Goal: Entertainment & Leisure: Consume media (video, audio)

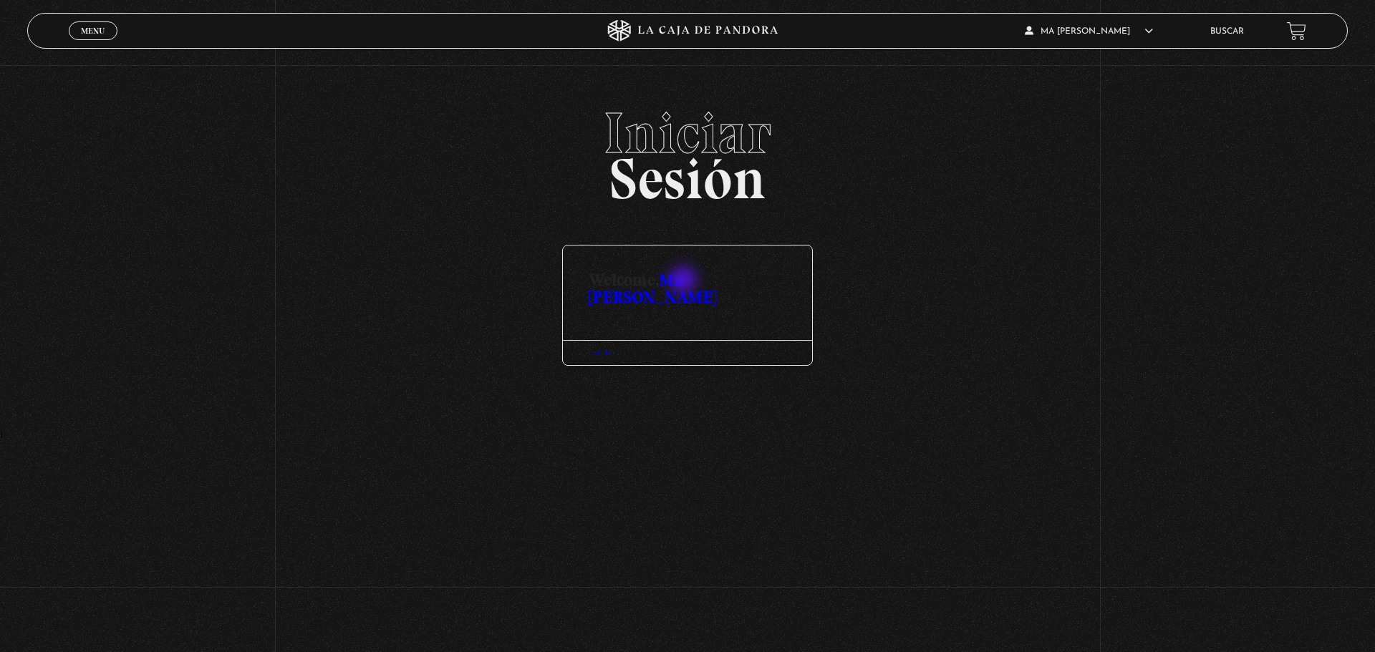
click at [685, 281] on link "Ma [PERSON_NAME]" at bounding box center [652, 288] width 127 height 38
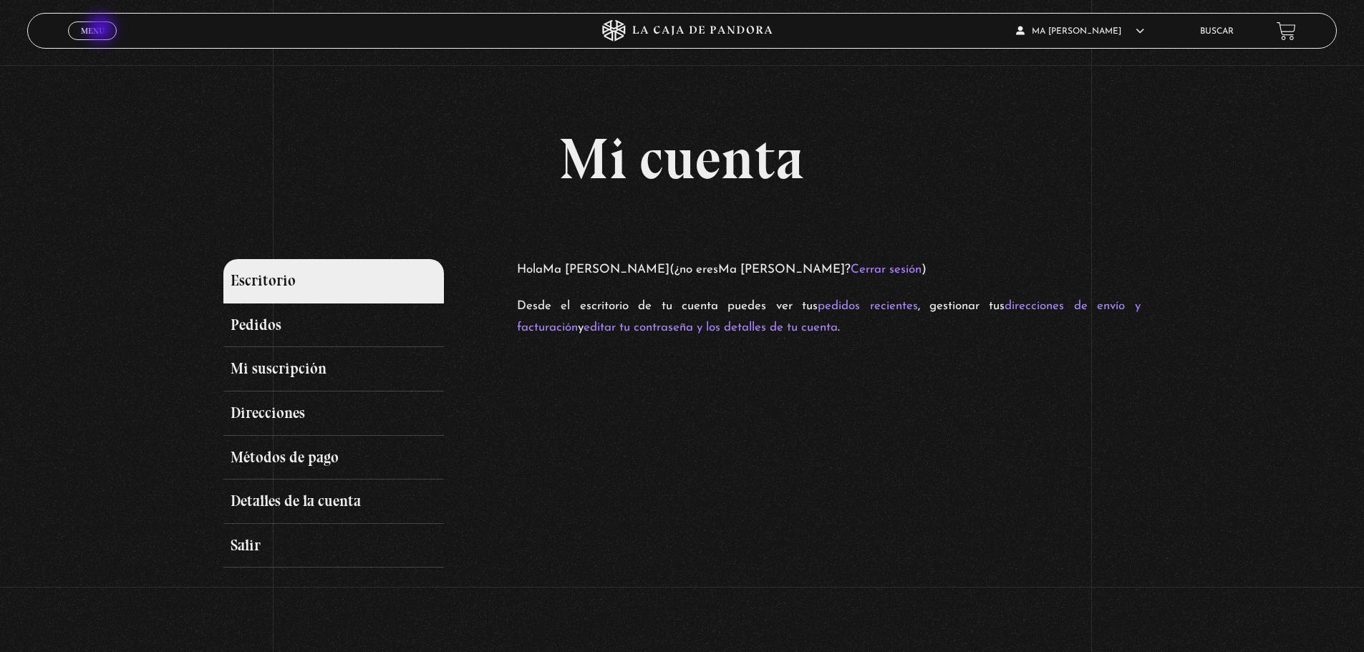
click at [102, 30] on span "Menu" at bounding box center [93, 31] width 24 height 9
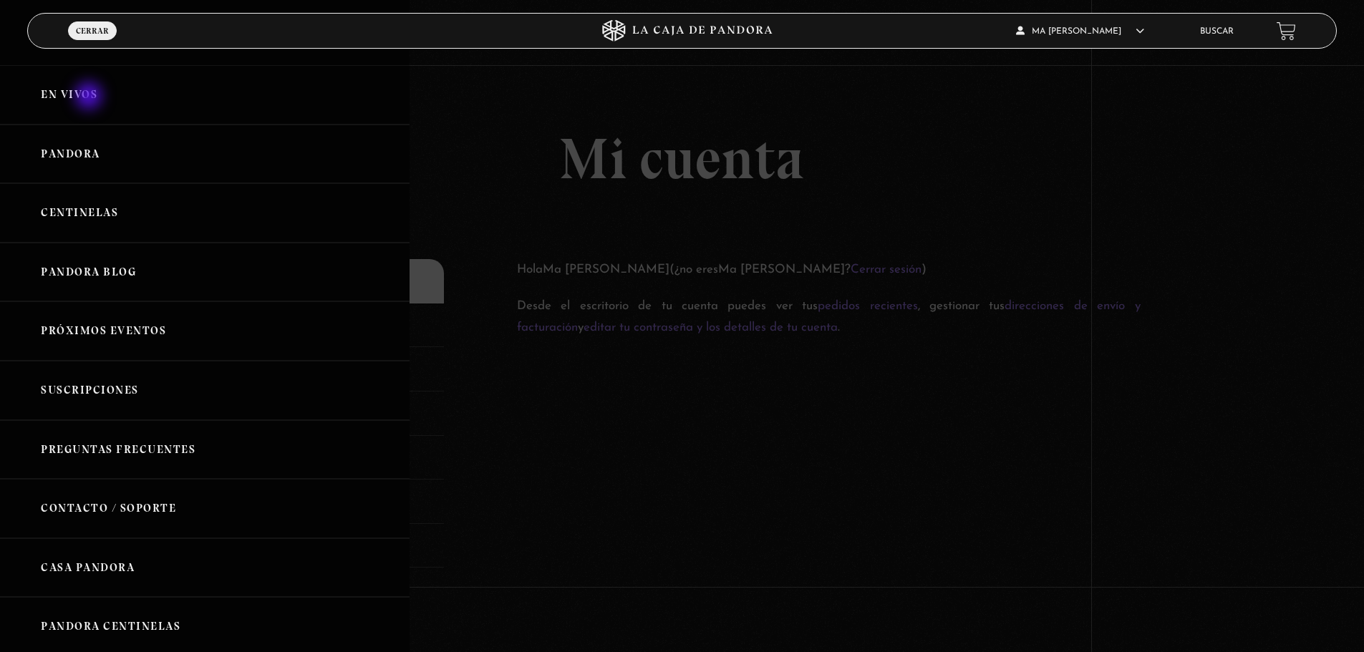
click at [90, 97] on link "En vivos" at bounding box center [205, 94] width 410 height 59
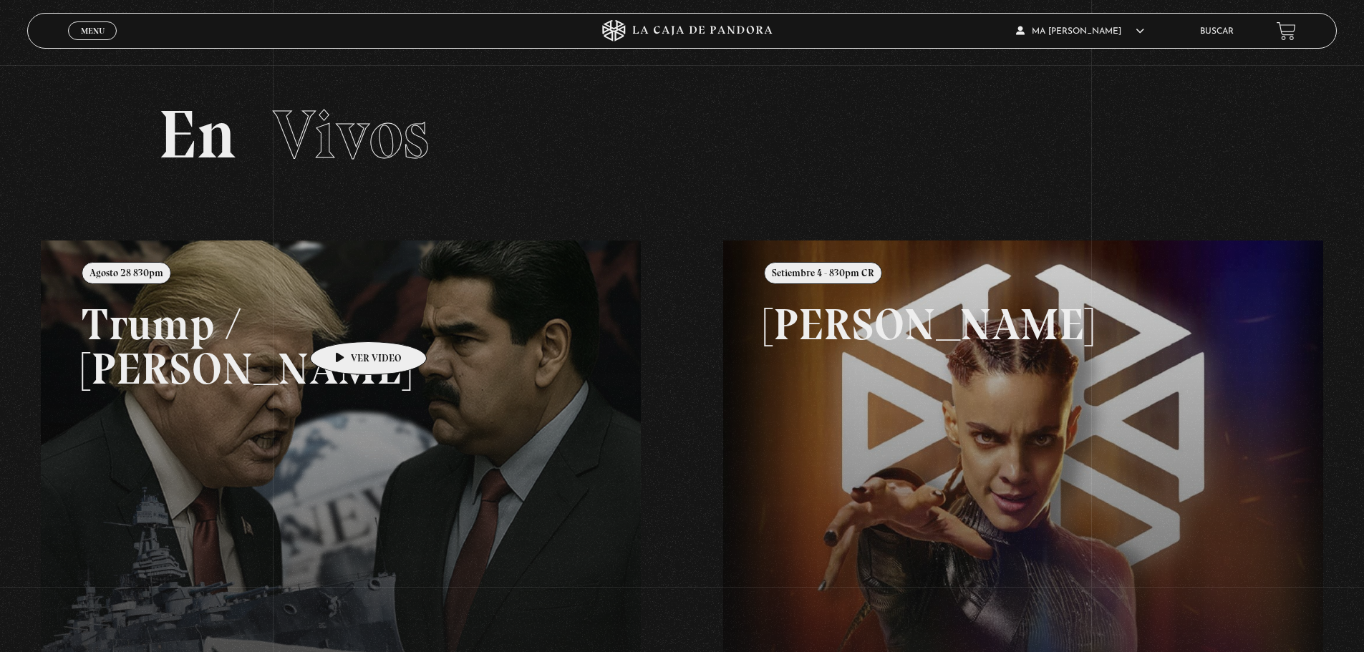
click at [346, 320] on link at bounding box center [723, 567] width 1364 height 652
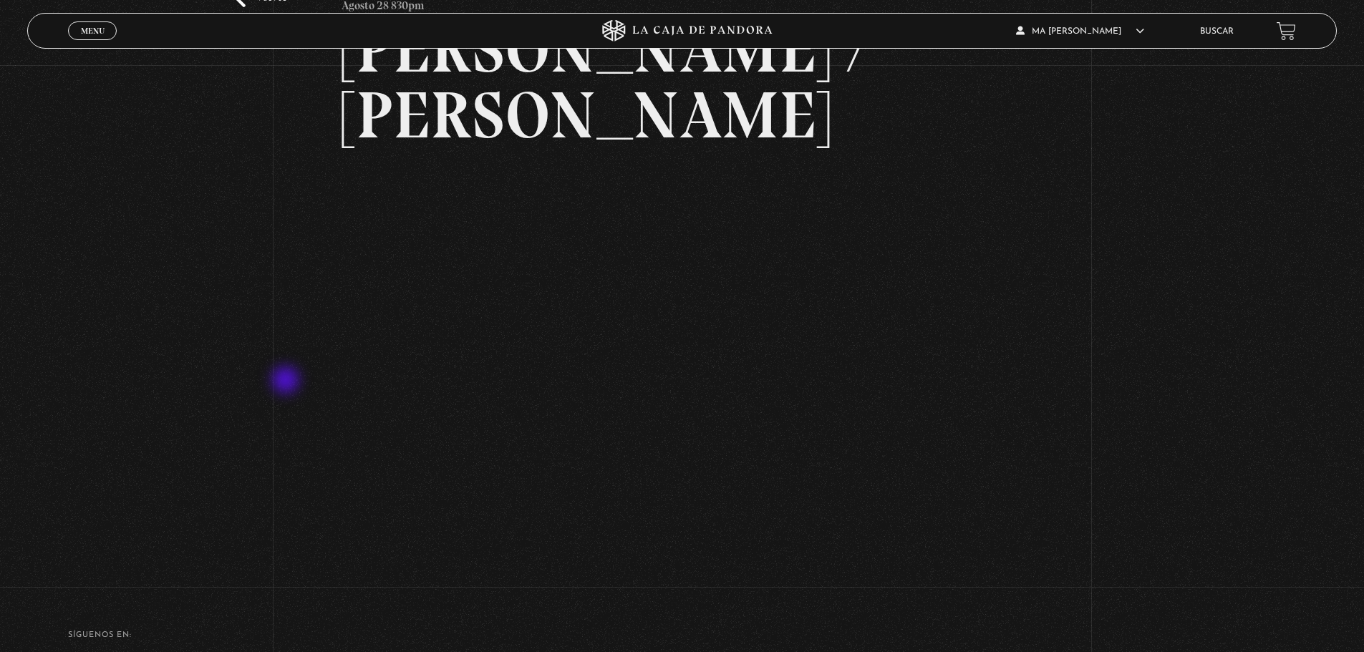
scroll to position [143, 0]
